Goal: Check status

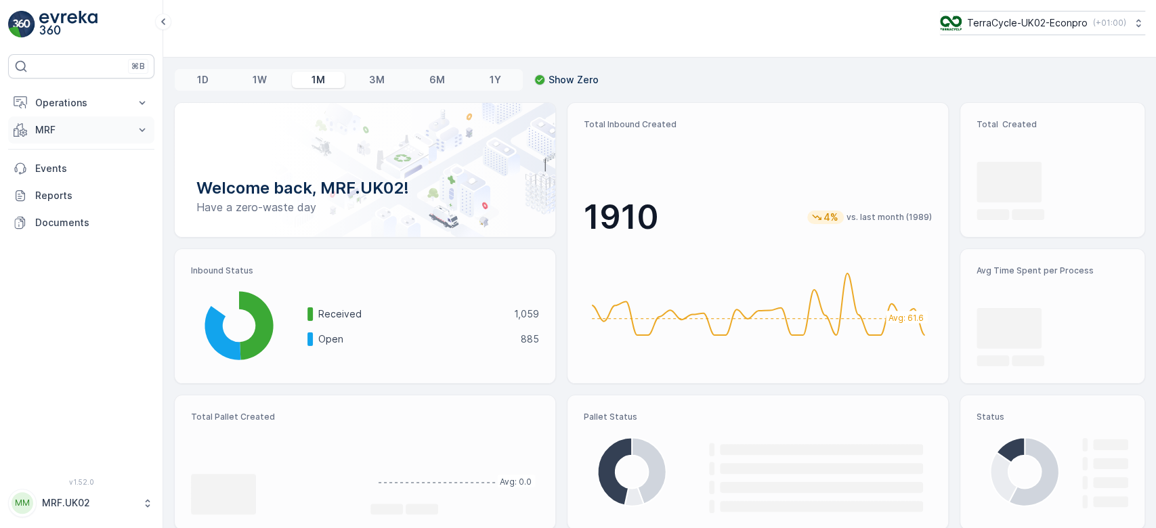
click at [132, 129] on button "MRF" at bounding box center [81, 130] width 146 height 27
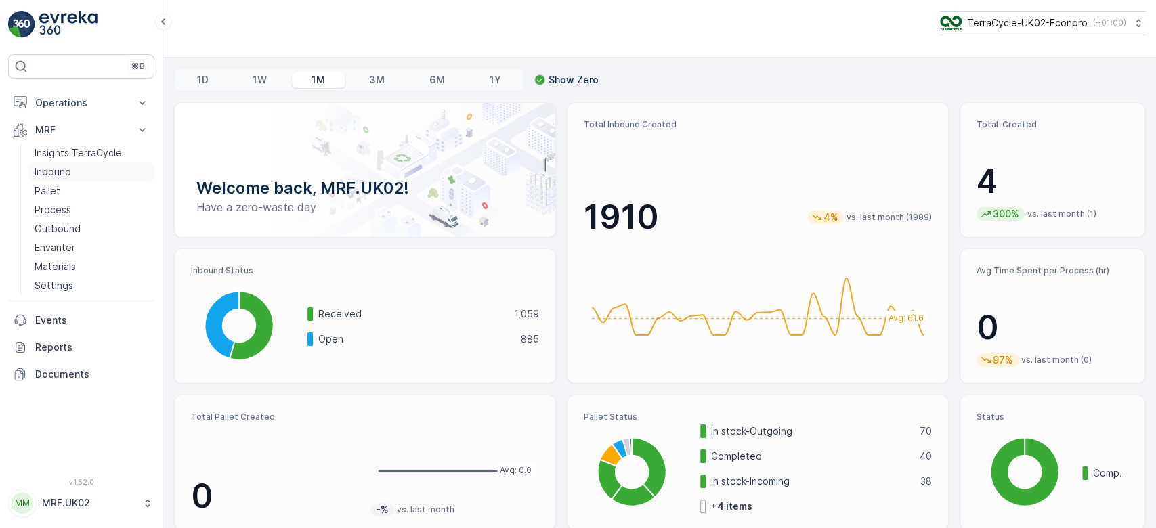
click at [74, 174] on link "Inbound" at bounding box center [91, 172] width 125 height 19
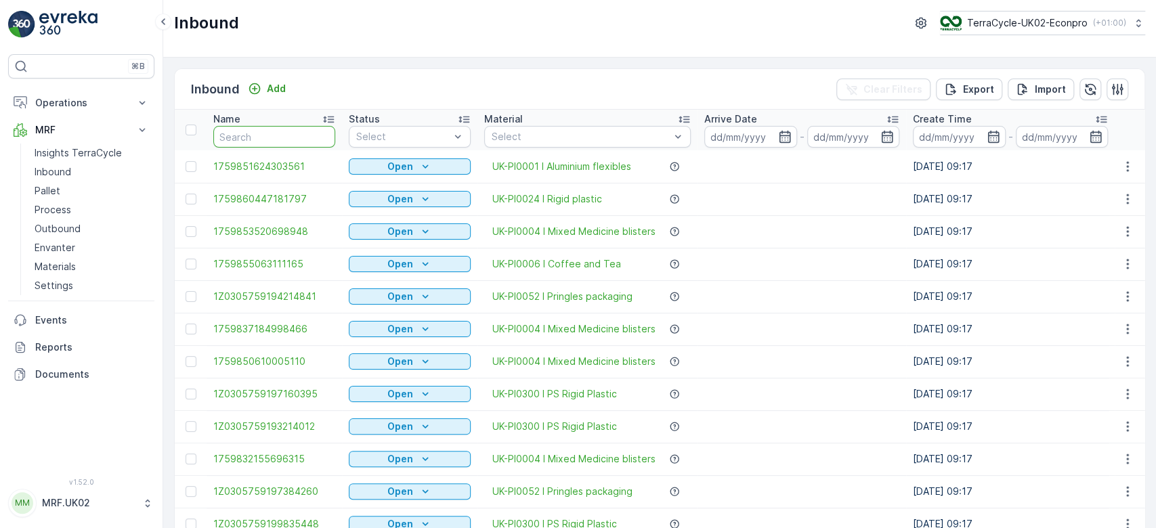
click at [294, 135] on input "text" at bounding box center [274, 137] width 122 height 22
click at [72, 182] on link "Pallet" at bounding box center [91, 191] width 125 height 19
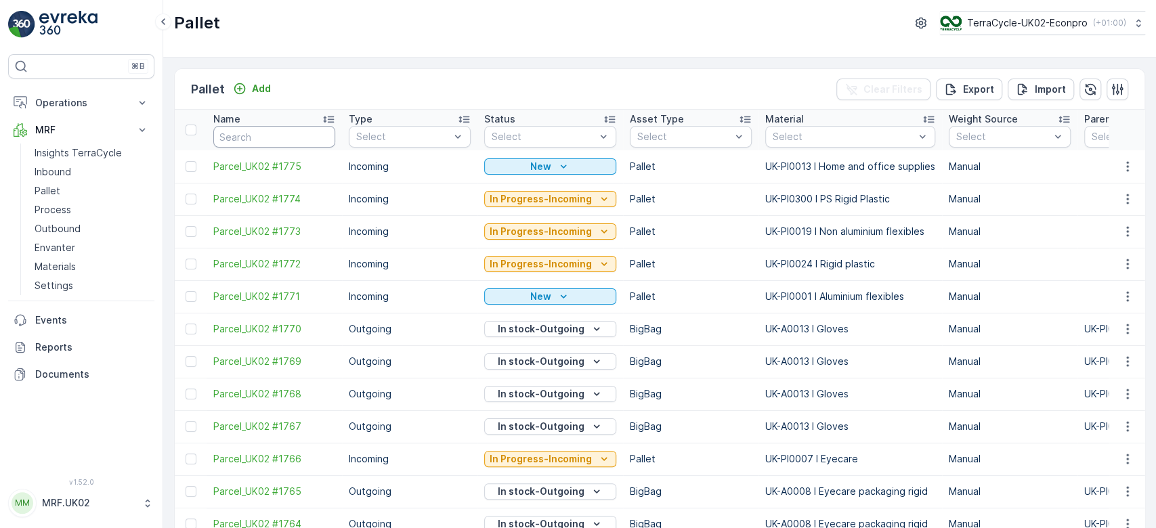
click at [257, 138] on input "text" at bounding box center [274, 137] width 122 height 22
type input "1752"
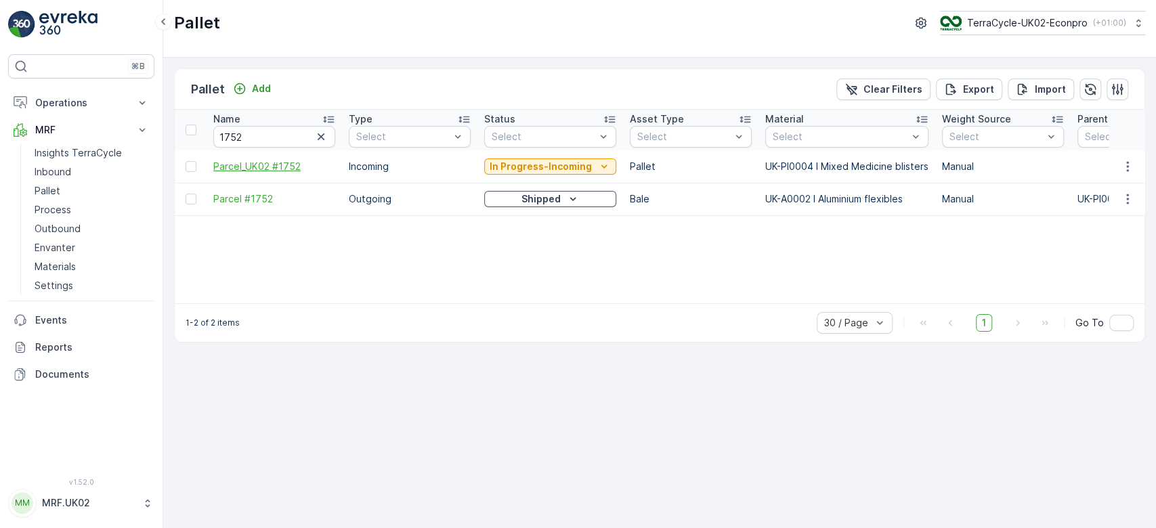
click at [293, 163] on span "Parcel_UK02 #1752" at bounding box center [274, 167] width 122 height 14
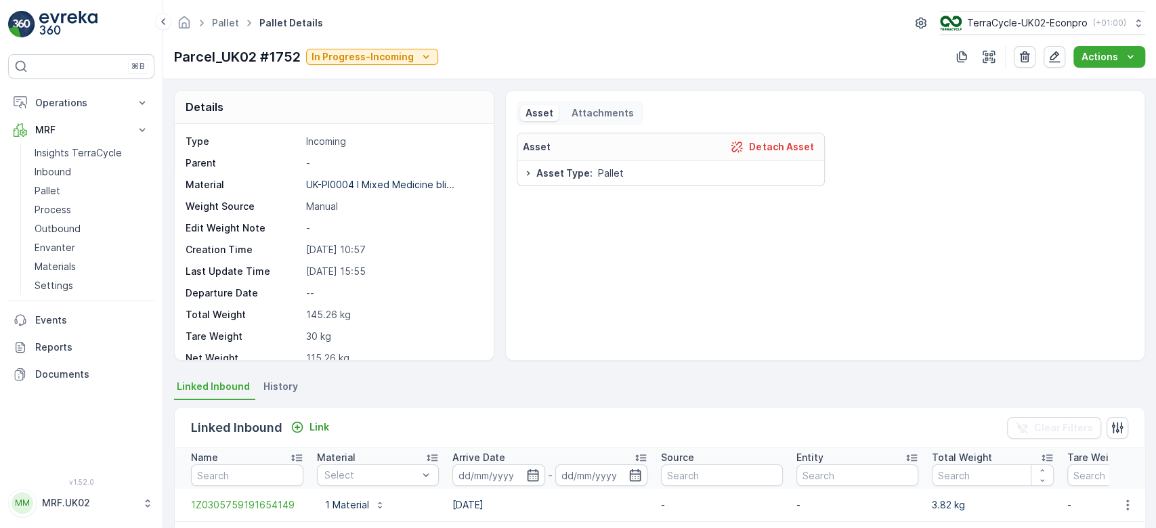
click at [562, 433] on div "Linked Inbound Link Clear Filters" at bounding box center [660, 428] width 970 height 41
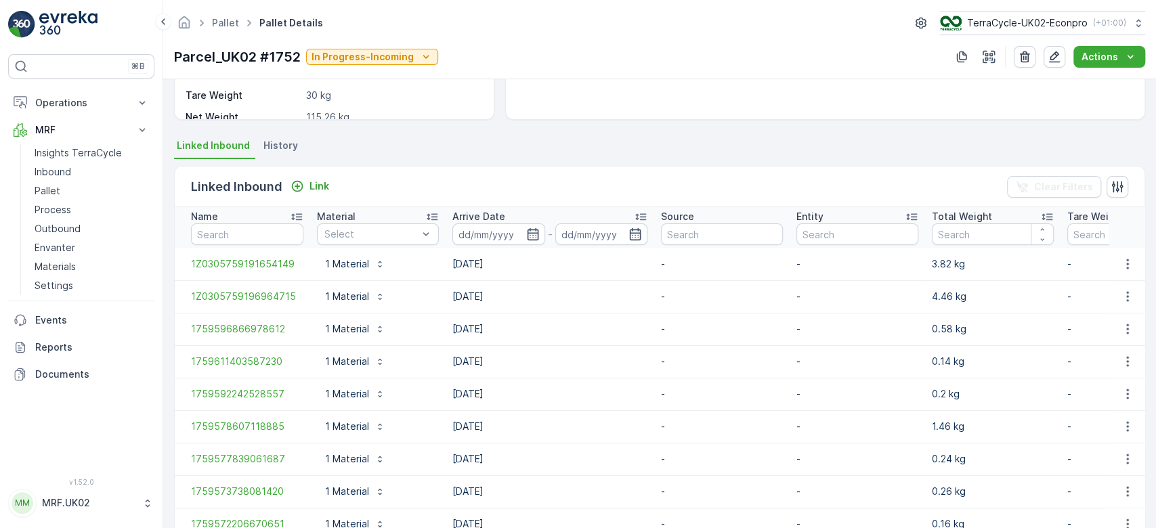
scroll to position [348, 0]
